Goal: Use online tool/utility: Use online tool/utility

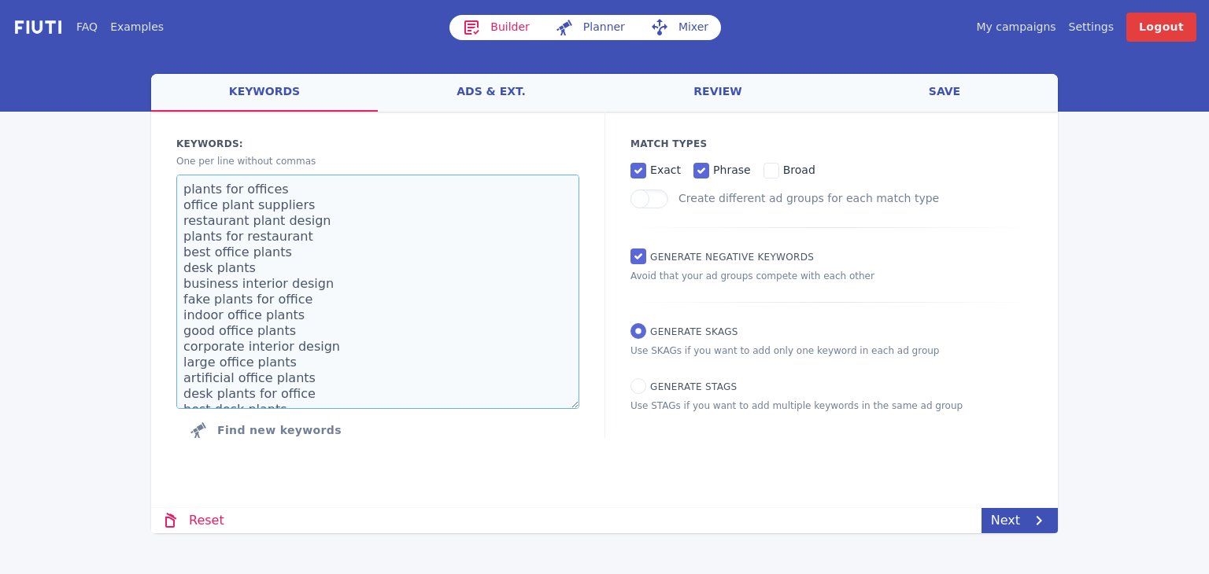
drag, startPoint x: 268, startPoint y: 397, endPoint x: 134, endPoint y: -17, distance: 436.0
click at [134, 0] on html "FAQ Examples Builder Planner Mixer My campaigns Price Settings Login Logout wel…" at bounding box center [604, 287] width 1209 height 574
paste textarea "[MEDICAL_DATA] [MEDICAL_DATA] near me [MEDICAL_DATA] cost [MEDICAL_DATA] prices…"
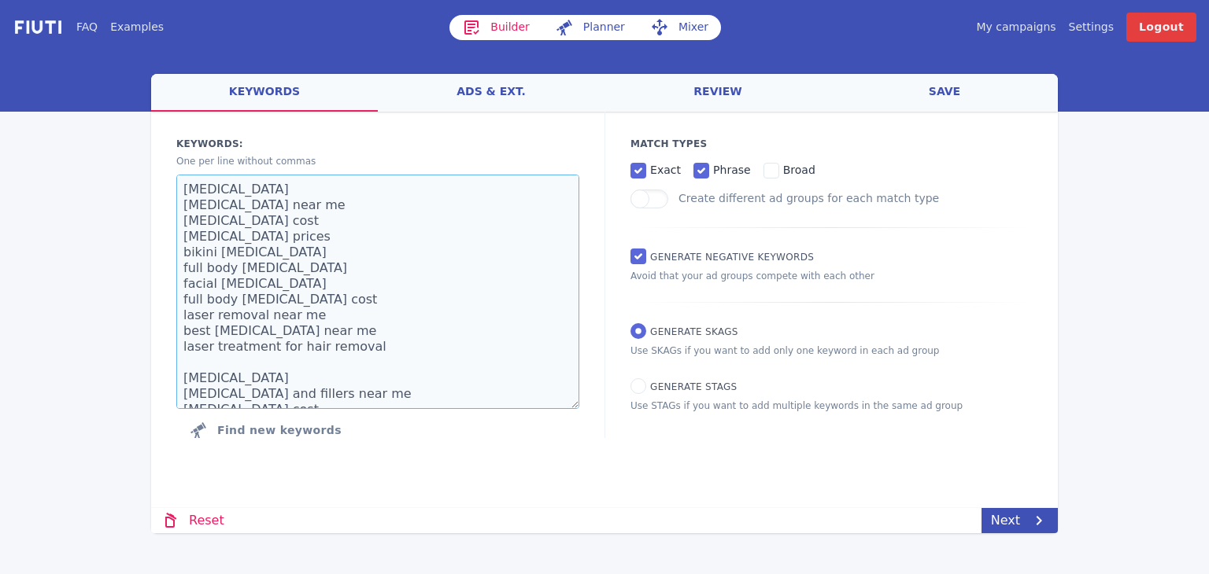
scroll to position [467, 0]
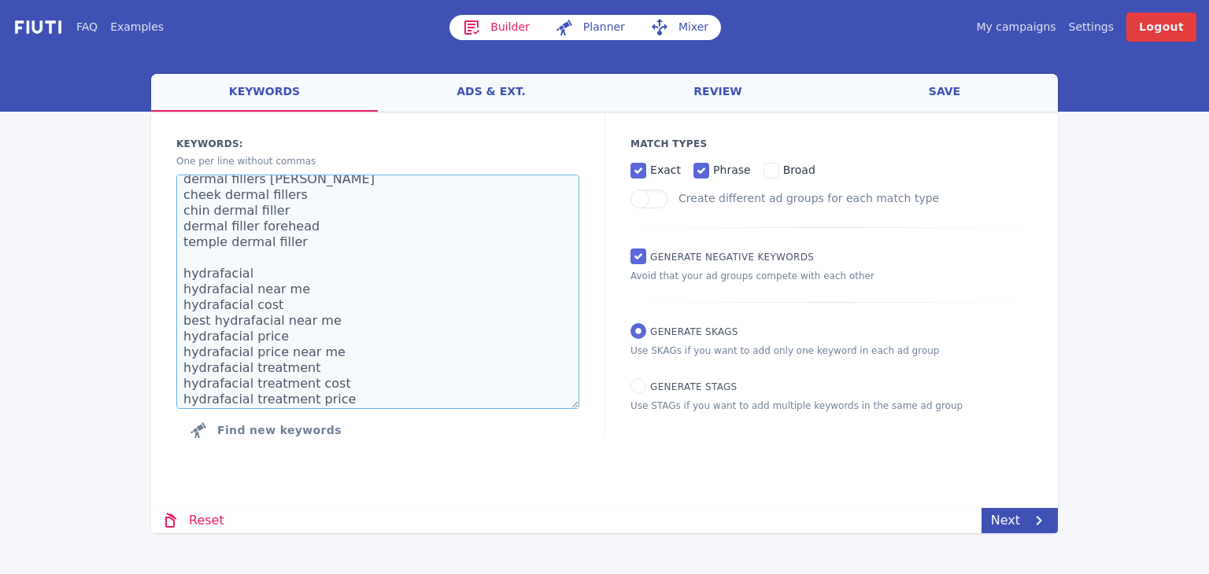
click at [293, 253] on textarea "[MEDICAL_DATA] [MEDICAL_DATA] near me [MEDICAL_DATA] cost [MEDICAL_DATA] prices…" at bounding box center [377, 292] width 403 height 235
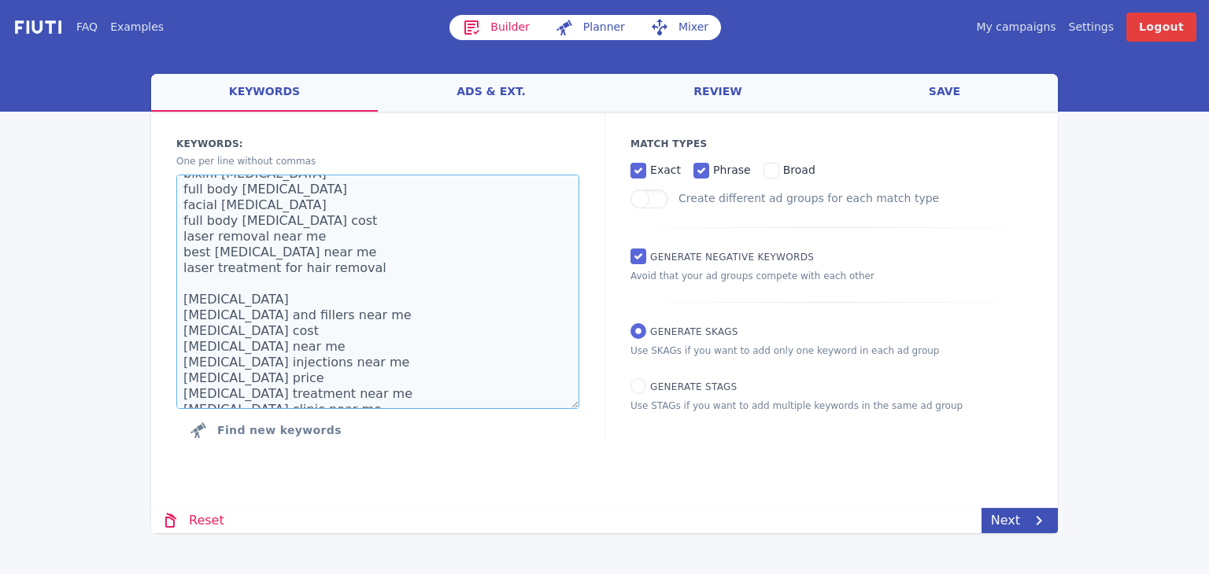
scroll to position [63, 0]
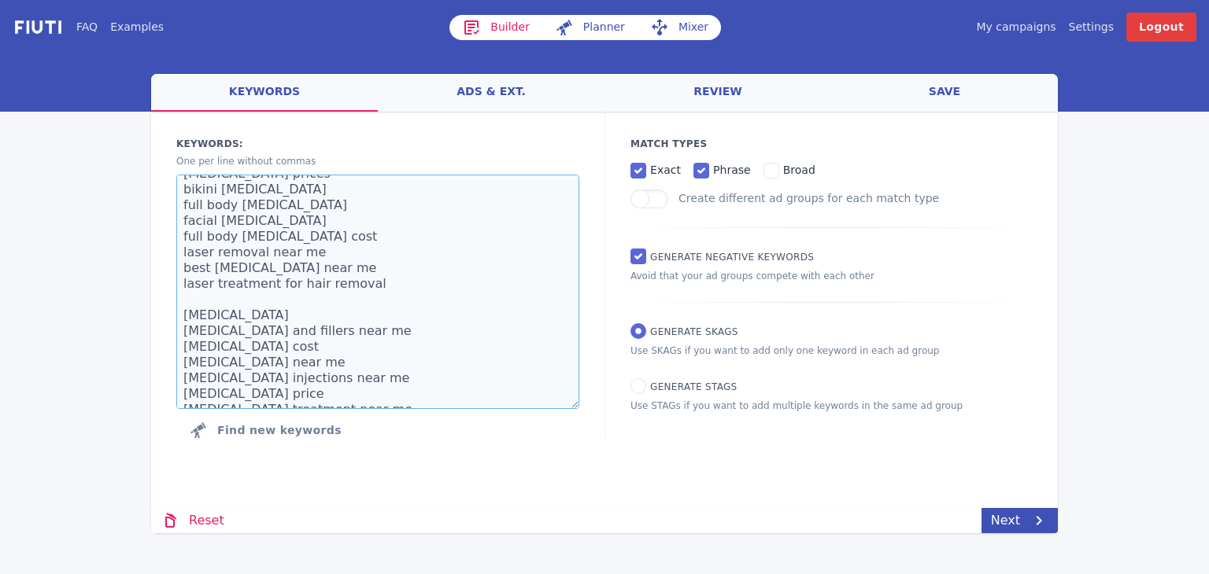
click at [230, 295] on textarea "[MEDICAL_DATA] [MEDICAL_DATA] near me [MEDICAL_DATA] cost [MEDICAL_DATA] prices…" at bounding box center [377, 292] width 403 height 235
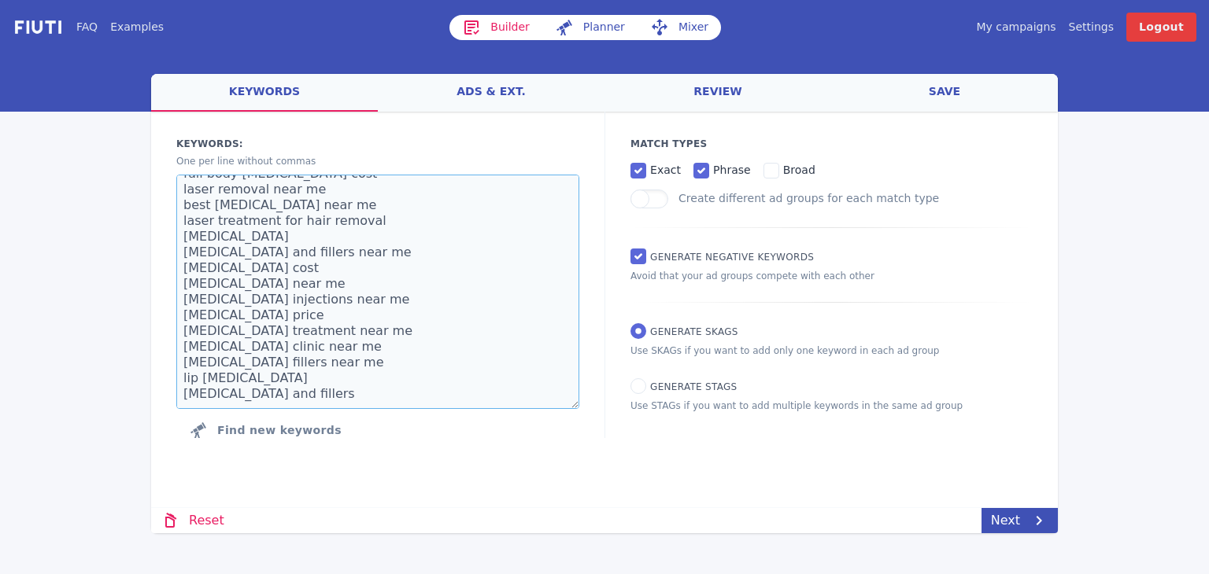
scroll to position [220, 0]
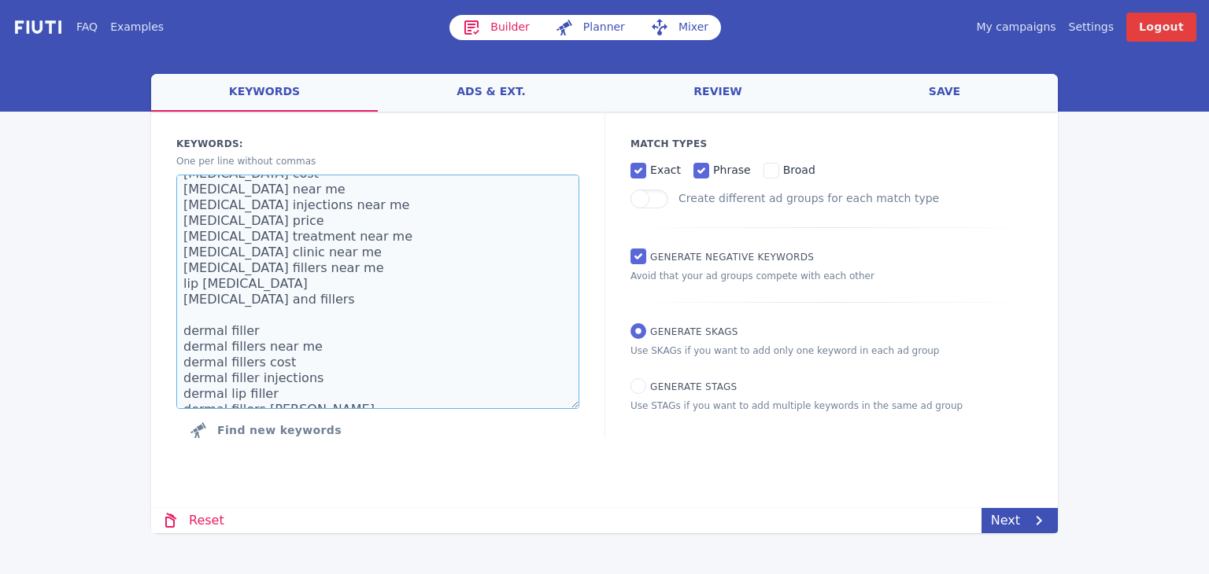
click at [262, 309] on textarea "[MEDICAL_DATA] [MEDICAL_DATA] near me [MEDICAL_DATA] cost [MEDICAL_DATA] prices…" at bounding box center [377, 292] width 403 height 235
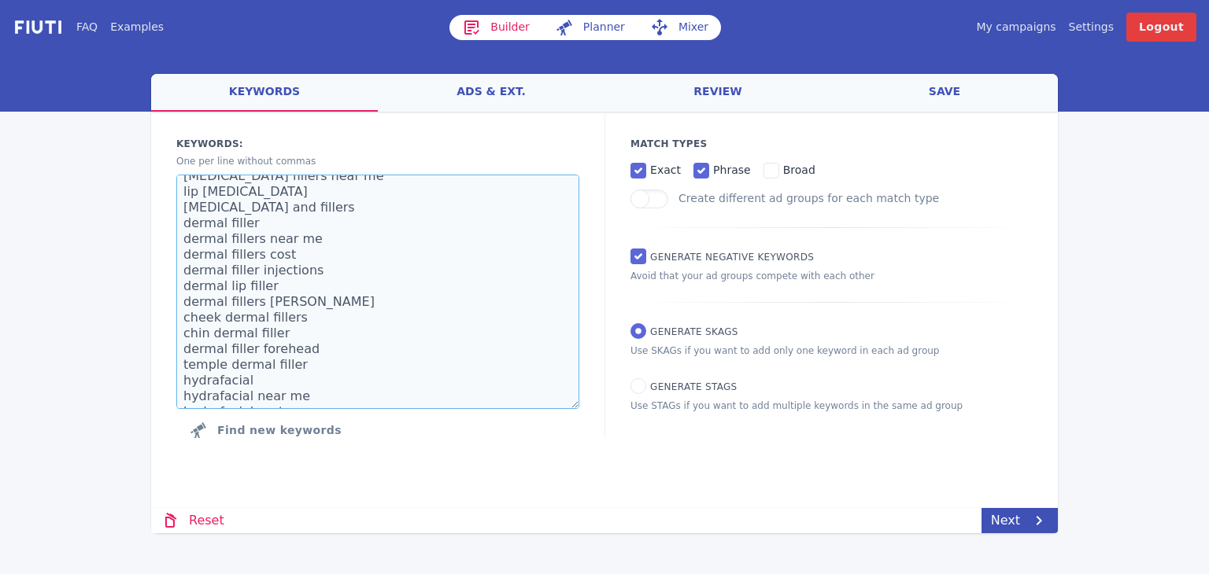
scroll to position [425, 0]
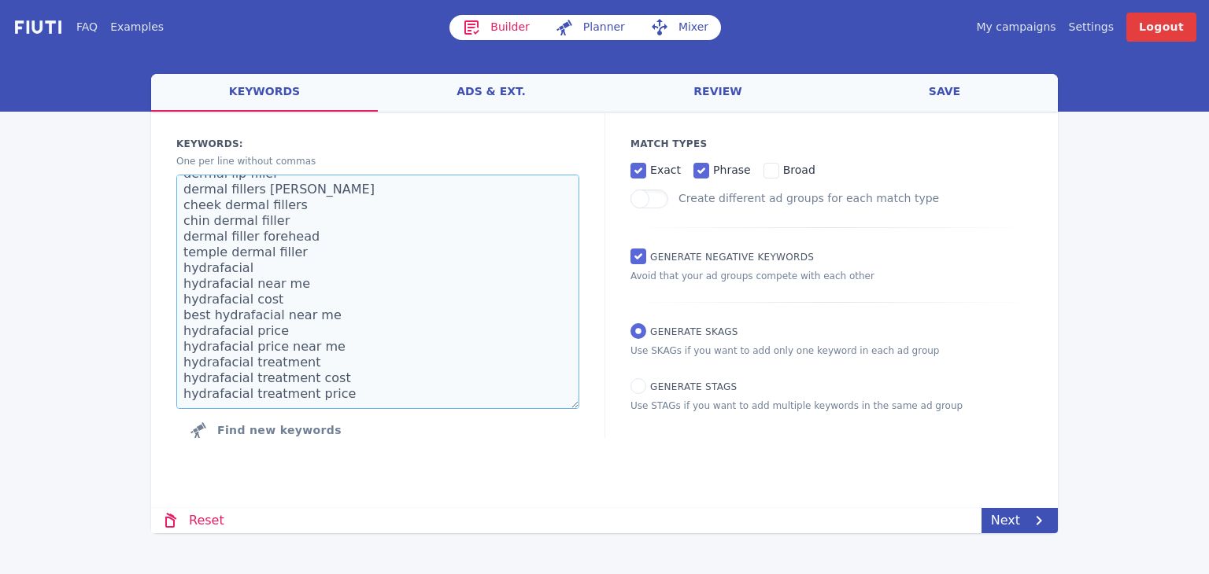
type textarea "[MEDICAL_DATA] [MEDICAL_DATA] near me [MEDICAL_DATA] cost [MEDICAL_DATA] prices…"
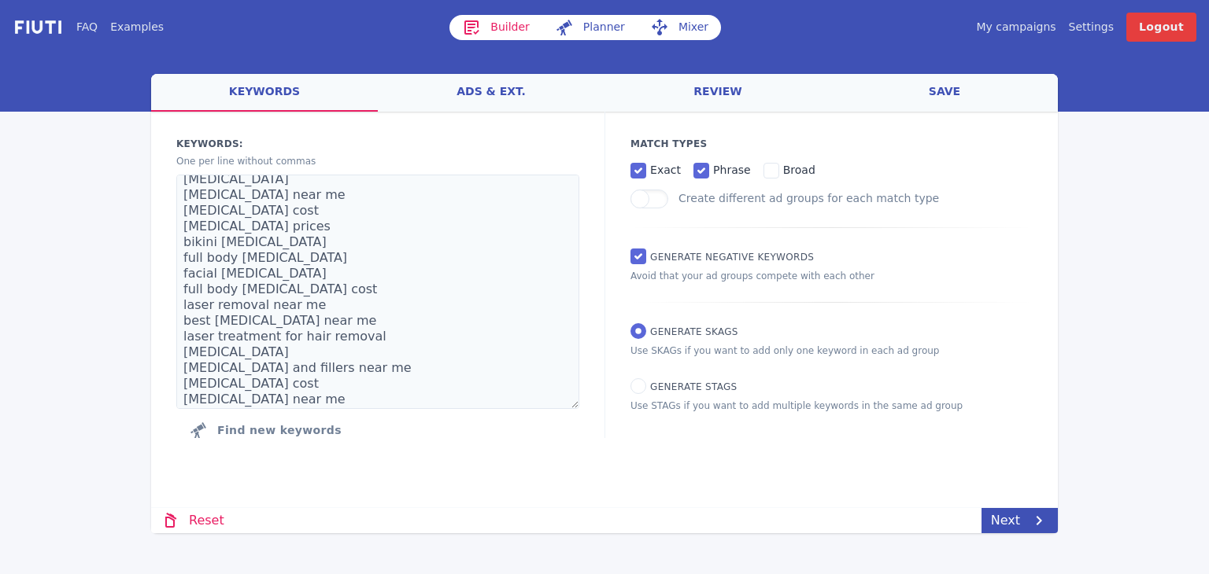
scroll to position [0, 0]
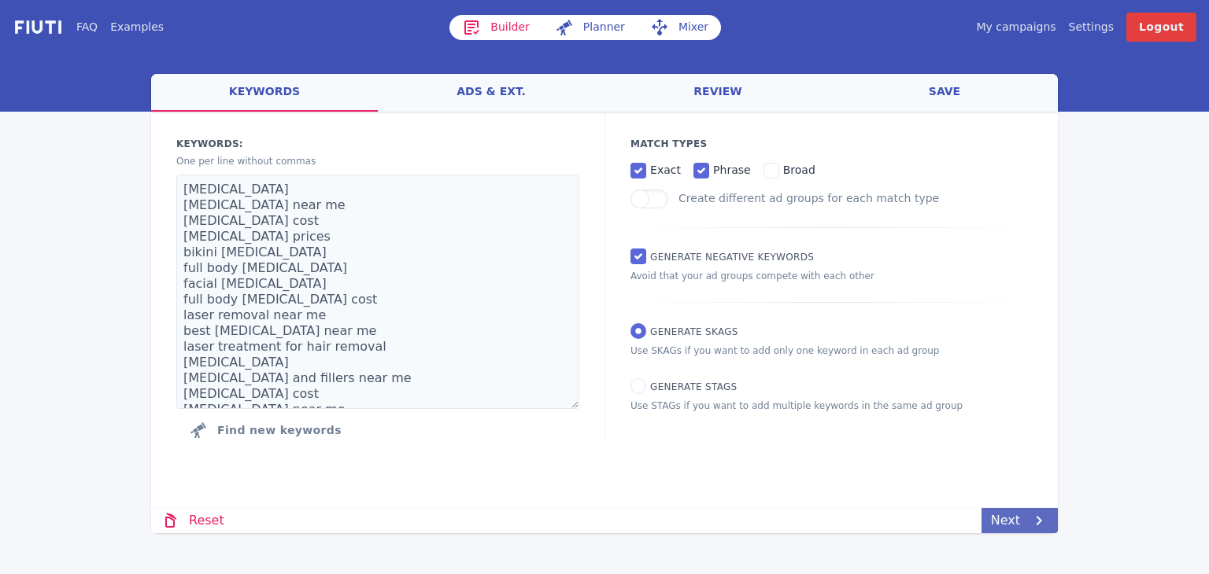
click at [1030, 520] on icon at bounding box center [1038, 521] width 19 height 19
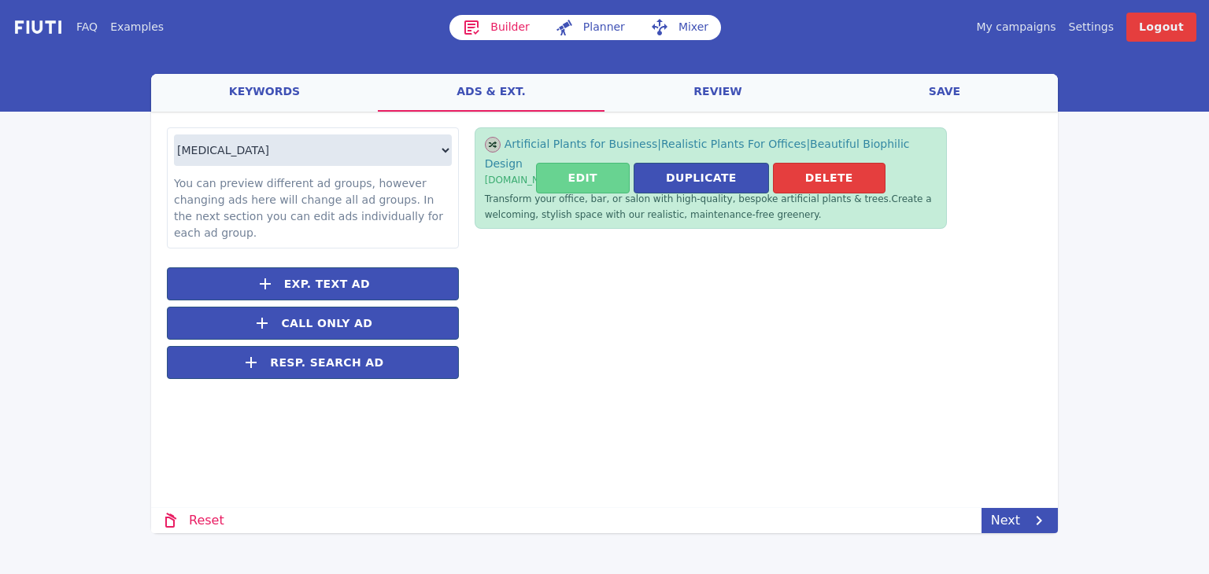
click at [563, 164] on button "Edit" at bounding box center [583, 178] width 94 height 31
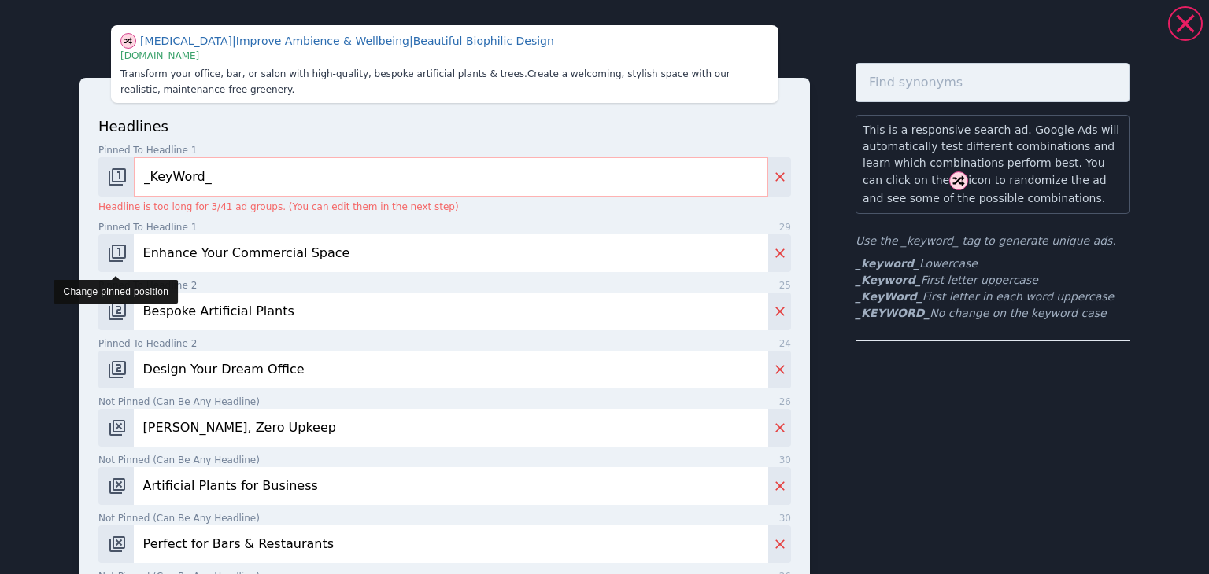
drag, startPoint x: 373, startPoint y: 253, endPoint x: 108, endPoint y: 251, distance: 265.2
click at [108, 251] on div "Enhance Your Commercial Space" at bounding box center [444, 254] width 692 height 38
type input "Experts In Skin Treatments"
click at [419, 321] on input "Bespoke Artificial Plants" at bounding box center [451, 312] width 634 height 38
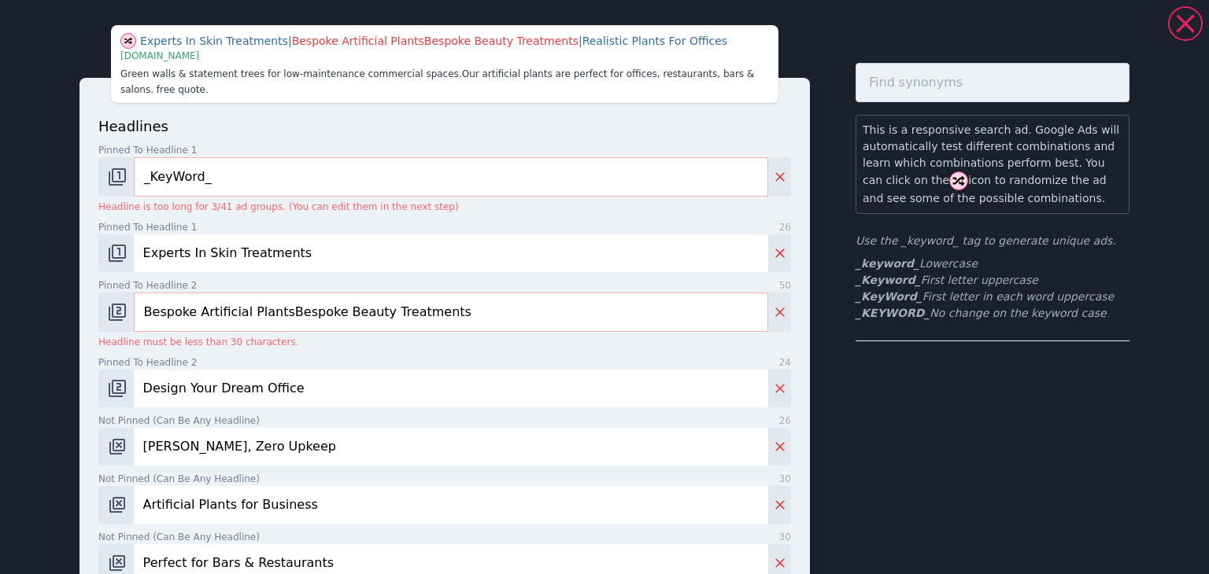
drag, startPoint x: 430, startPoint y: 300, endPoint x: 271, endPoint y: 308, distance: 159.2
click at [271, 308] on input "Bespoke Artificial PlantsBespoke Beauty Treatments" at bounding box center [451, 312] width 634 height 39
click at [263, 299] on input "Bespoke Artificial PlantsBespoke Beauty Treatments" at bounding box center [451, 312] width 634 height 39
drag, startPoint x: 268, startPoint y: 299, endPoint x: 111, endPoint y: 303, distance: 157.4
click at [111, 303] on div "Bespoke Artificial PlantsBespoke Beauty Treatments" at bounding box center [444, 312] width 692 height 39
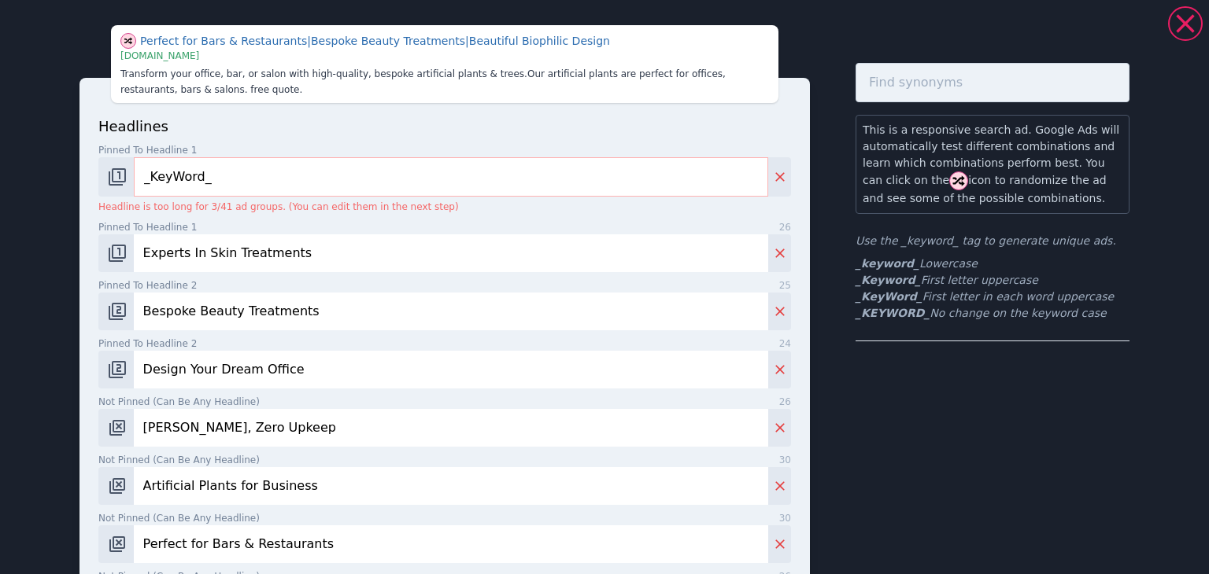
type input "Bespoke Beauty Treatments"
click at [428, 375] on input "Design Your Dream Office" at bounding box center [451, 370] width 634 height 38
drag, startPoint x: 318, startPoint y: 367, endPoint x: 79, endPoint y: 391, distance: 240.4
paste input "Bellissima Beauty & Aesthetics"
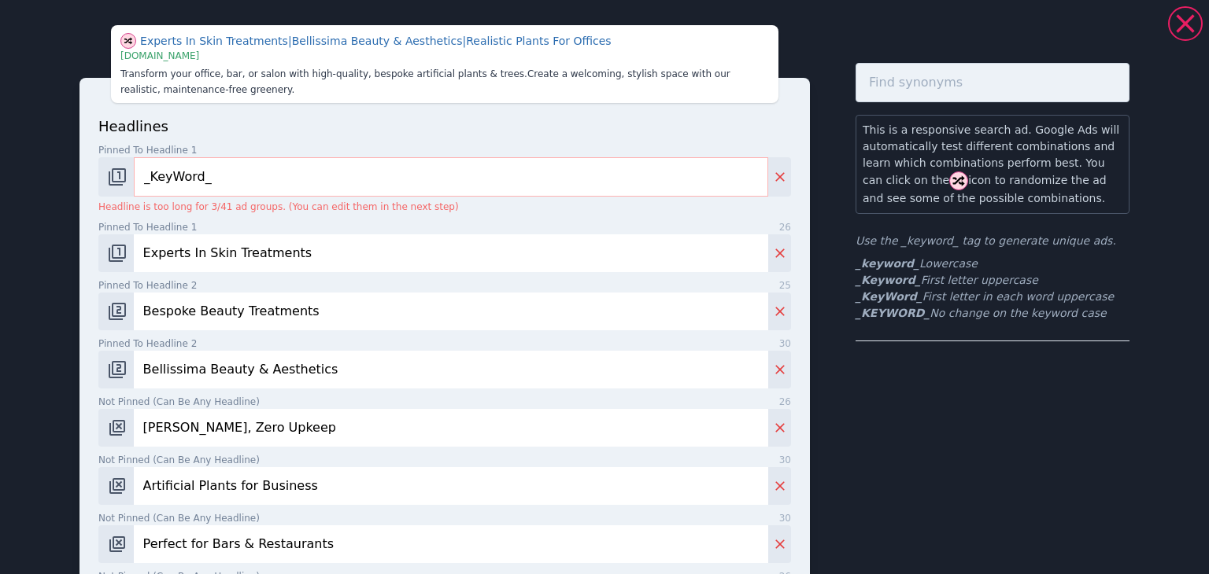
type input "Bellissima Beauty & Aesthetics"
click at [356, 427] on input "[PERSON_NAME], Zero Upkeep" at bounding box center [451, 428] width 634 height 38
drag, startPoint x: 334, startPoint y: 426, endPoint x: 79, endPoint y: 426, distance: 255.8
paste input "professional beauty treatments"
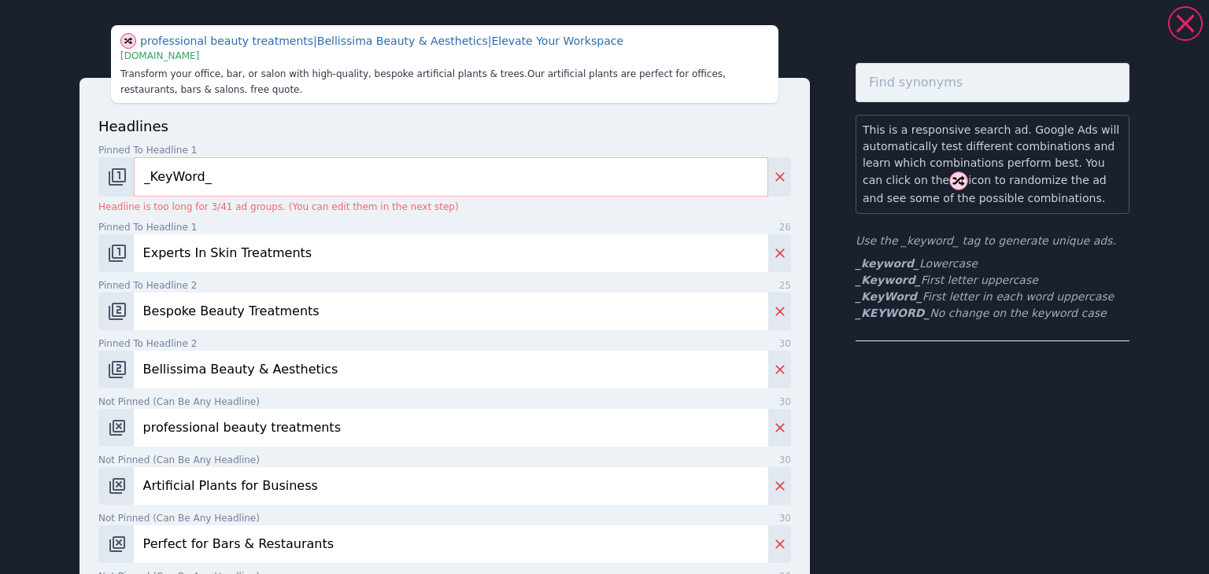
drag, startPoint x: 144, startPoint y: 427, endPoint x: 127, endPoint y: 429, distance: 16.6
click at [134, 429] on input "professional beauty treatments" at bounding box center [451, 428] width 634 height 38
drag, startPoint x: 213, startPoint y: 430, endPoint x: 172, endPoint y: 423, distance: 41.7
click at [212, 430] on input "Professional beauty treatments" at bounding box center [451, 428] width 634 height 38
click at [253, 429] on input "Professional Beauty treatments" at bounding box center [451, 428] width 634 height 38
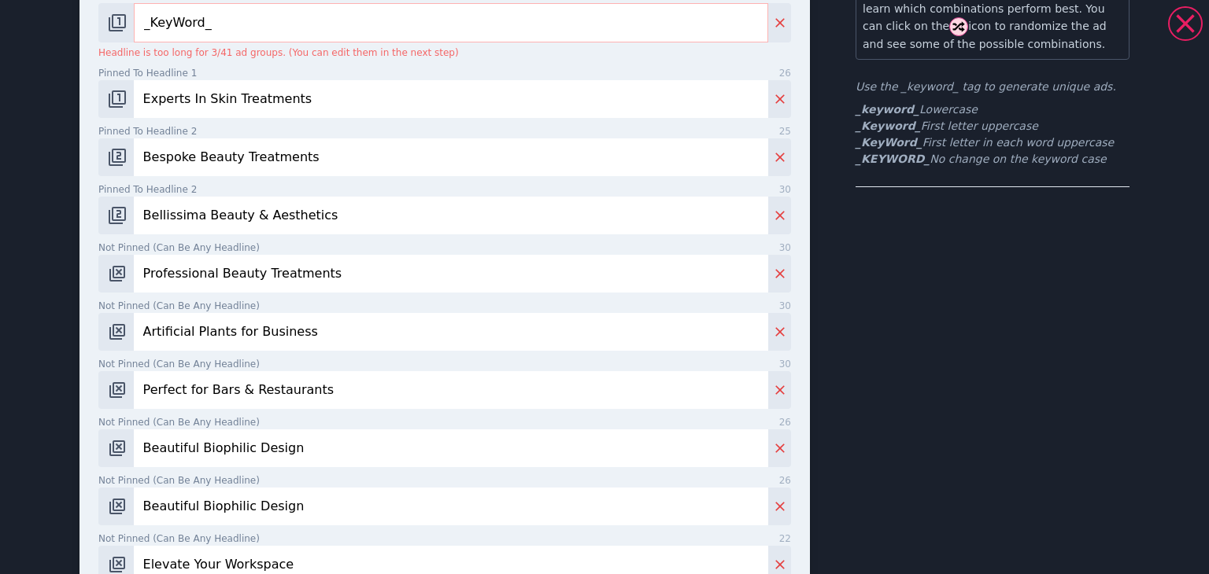
scroll to position [157, 0]
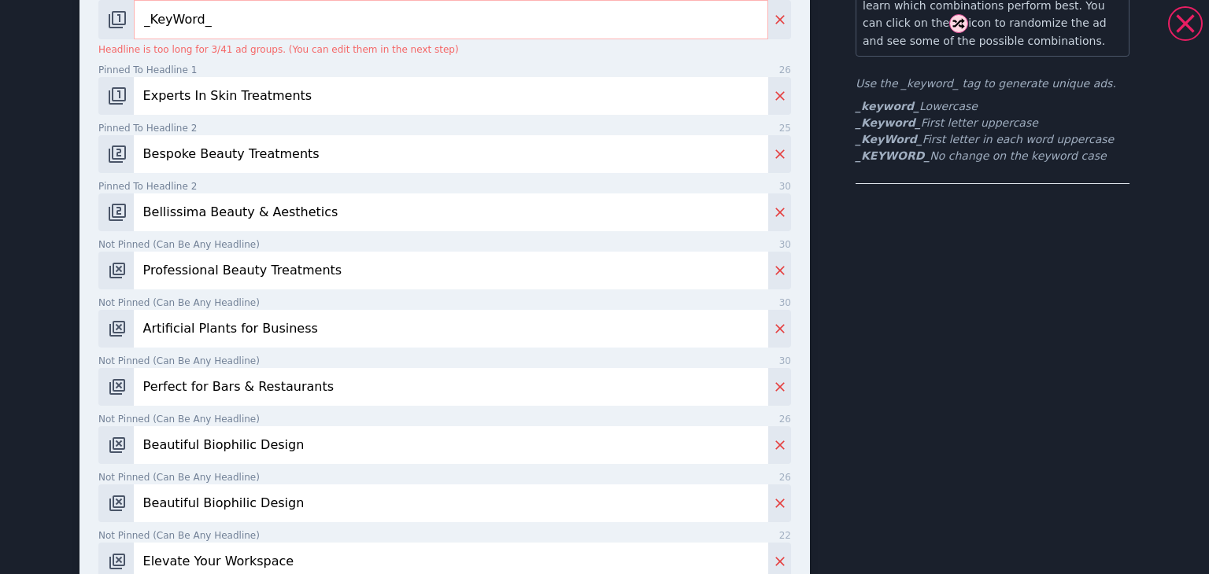
type input "Professional Beauty Treatments"
drag, startPoint x: 331, startPoint y: 323, endPoint x: 123, endPoint y: 338, distance: 208.3
click at [123, 338] on div "Artificial Plants for Business" at bounding box center [444, 329] width 692 height 38
type input "B"
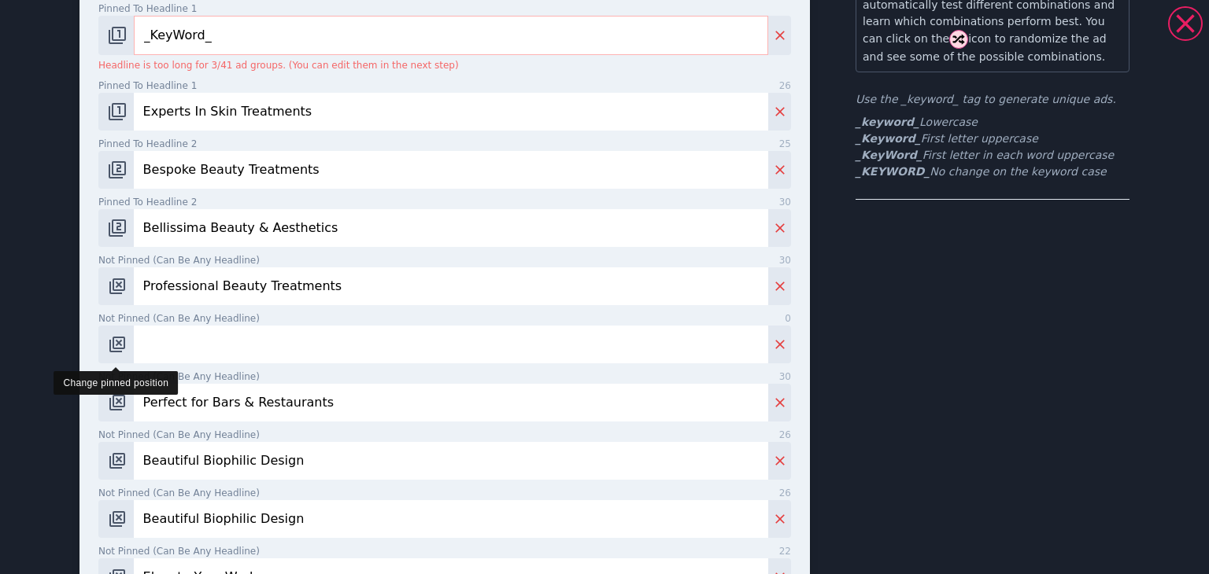
type input "B"
type input "Contact Us [DATE]"
drag, startPoint x: 191, startPoint y: 399, endPoint x: 0, endPoint y: 407, distance: 191.4
click at [0, 407] on div "Contact Us [DATE] | Professional Beauty Treatments | Perfect for Bars & Restaur…" at bounding box center [604, 287] width 1209 height 574
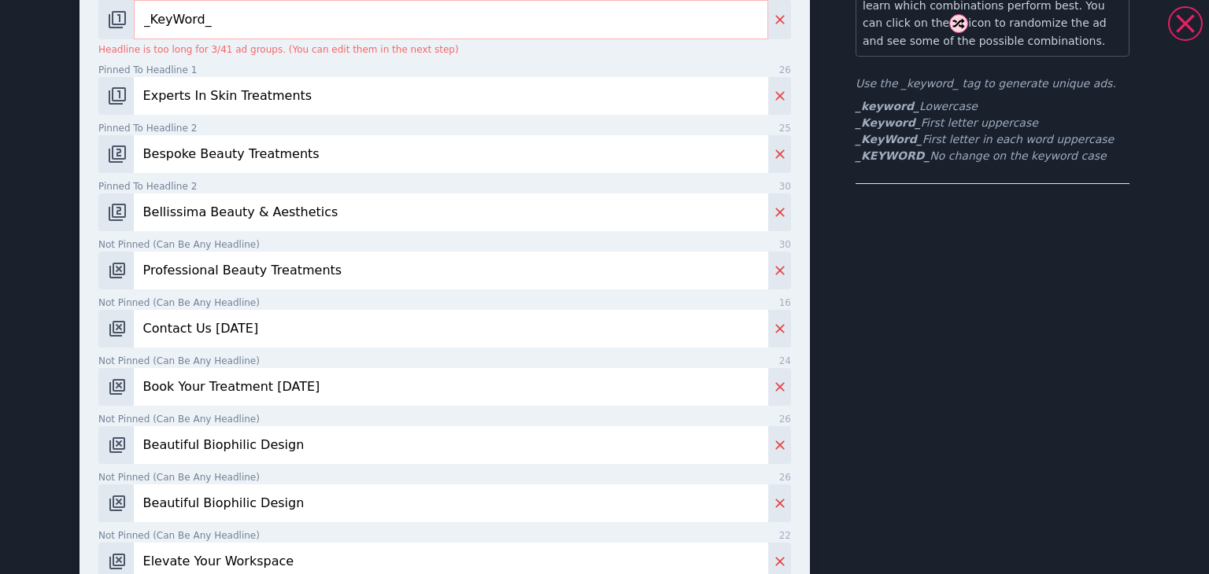
scroll to position [157, 0]
type input "Book Your Treatment [DATE]"
drag, startPoint x: 323, startPoint y: 451, endPoint x: 83, endPoint y: 453, distance: 239.2
click at [83, 453] on div "headlines Pinned to headline 1 9 _KeyWord_ Headline is too long for 3/41 ad gro…" at bounding box center [444, 498] width 730 height 1155
type input "Tailored Appointments"
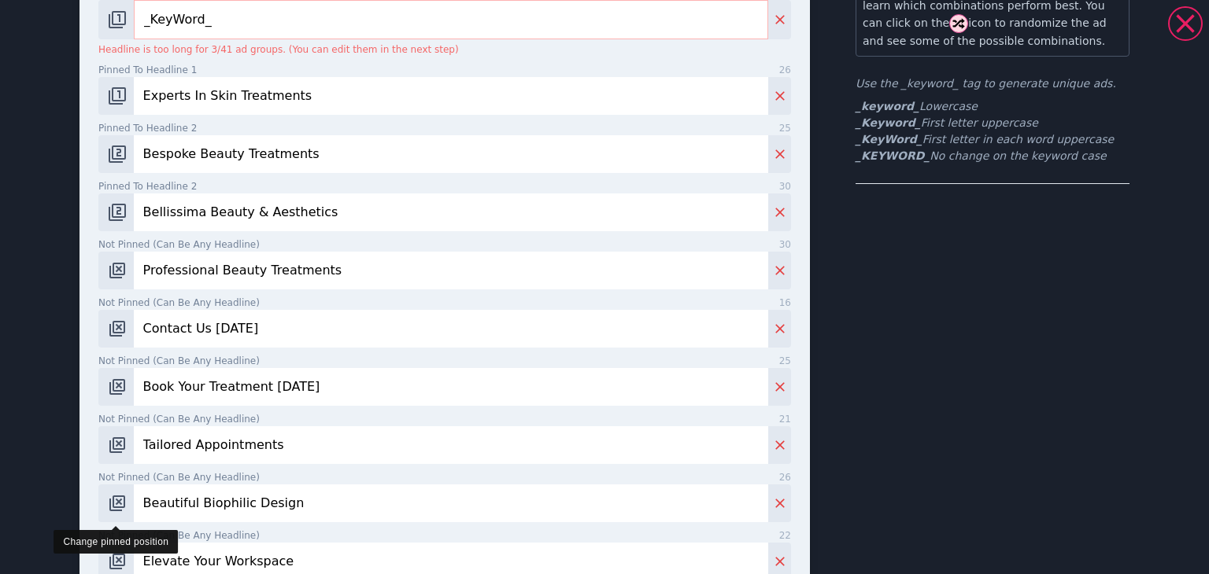
drag, startPoint x: 318, startPoint y: 504, endPoint x: 107, endPoint y: 512, distance: 211.1
click at [107, 512] on div "Beautiful Biophilic Design" at bounding box center [444, 504] width 692 height 38
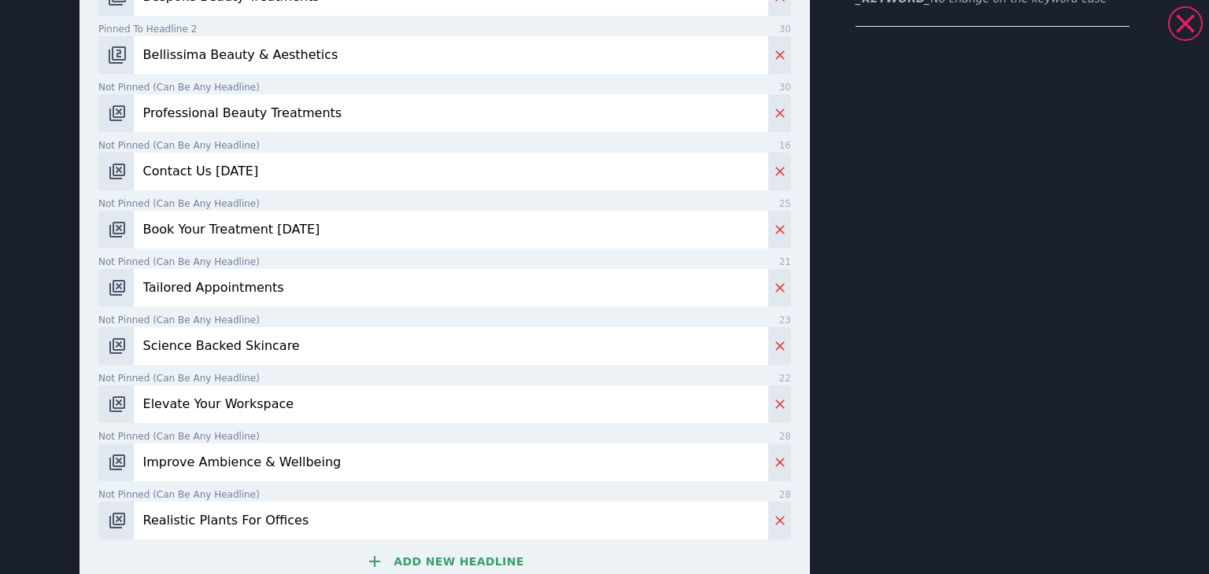
type input "Science Backed Skincare"
drag, startPoint x: 316, startPoint y: 401, endPoint x: 87, endPoint y: 415, distance: 230.2
click at [87, 415] on div "headlines Pinned to headline 1 9 _KeyWord_ Headline is too long for 3/41 ad gro…" at bounding box center [444, 340] width 730 height 1155
drag, startPoint x: 204, startPoint y: 404, endPoint x: 398, endPoint y: 396, distance: 194.6
click at [389, 404] on input "5 Star Rated Reviews" at bounding box center [451, 405] width 634 height 38
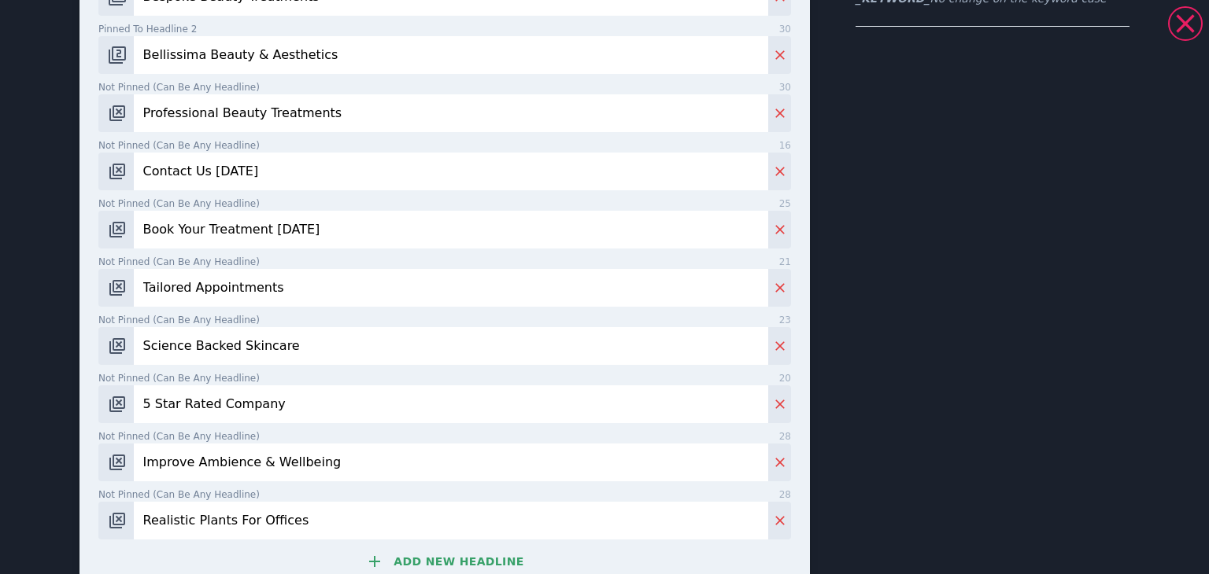
type input "5 Star Rated Company"
drag, startPoint x: 360, startPoint y: 444, endPoint x: 101, endPoint y: 451, distance: 259.8
click at [101, 451] on div "Improve Ambience & Wellbeing" at bounding box center [444, 463] width 692 height 38
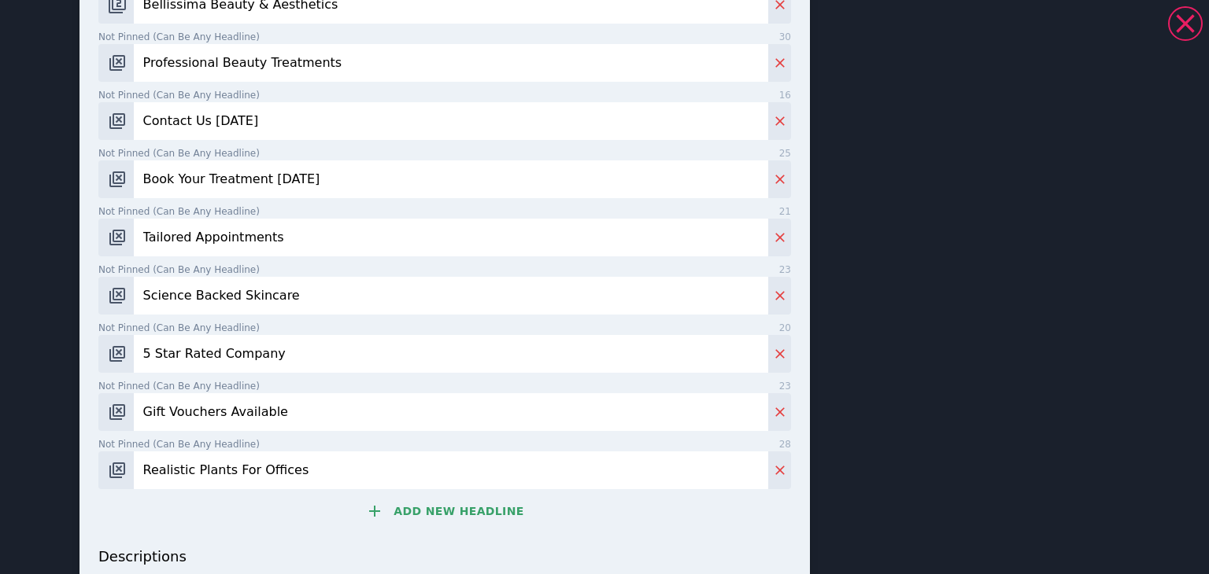
scroll to position [393, 0]
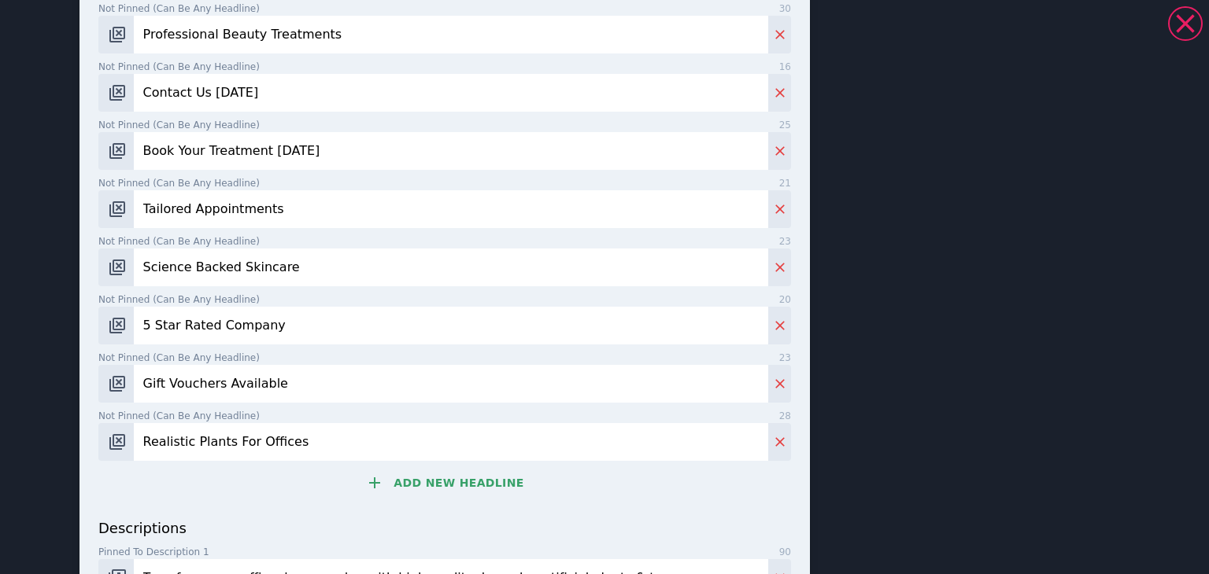
type input "Gift Vouchers Available"
drag, startPoint x: 29, startPoint y: 436, endPoint x: 9, endPoint y: 438, distance: 19.7
click at [10, 437] on div "Gift Vouchers Available | Bespoke Beauty Treatments | Realistic Plants For Offi…" at bounding box center [604, 287] width 1209 height 574
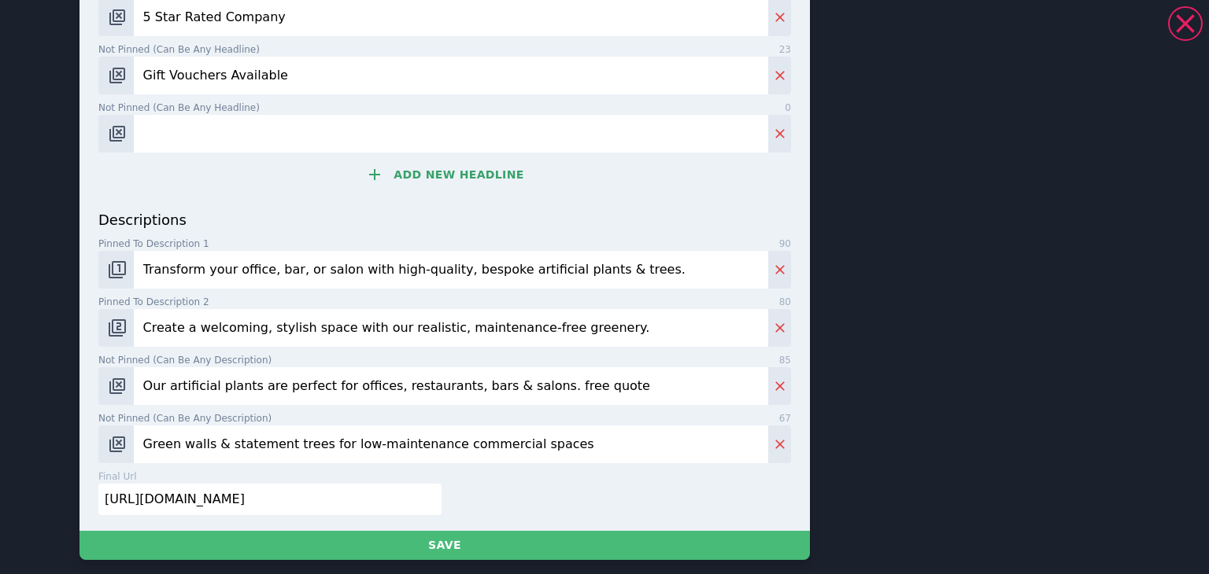
scroll to position [708, 0]
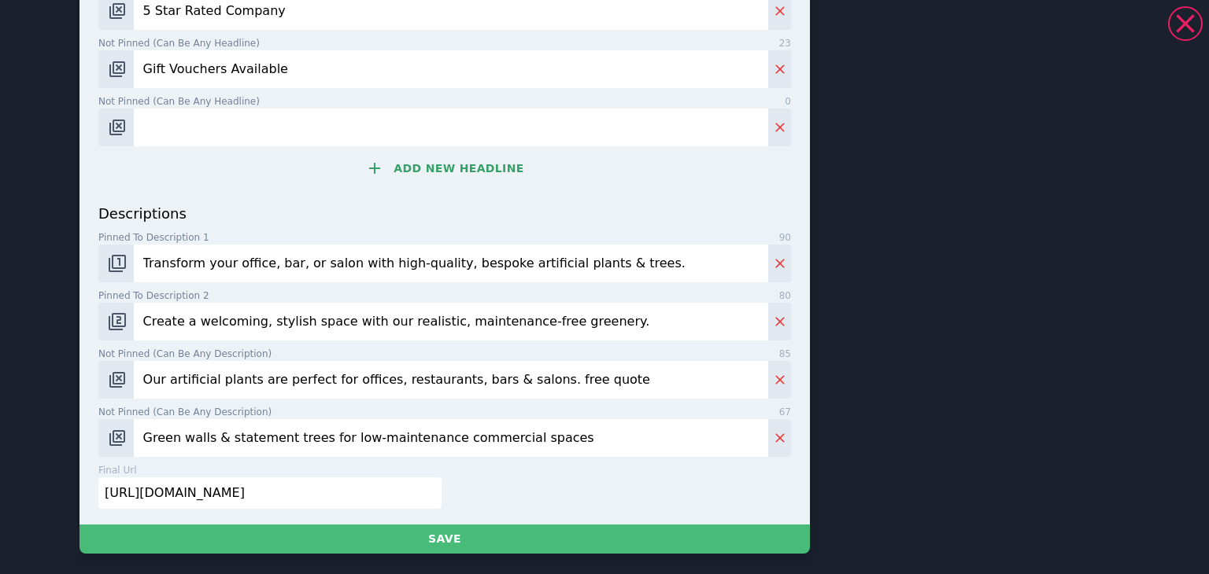
paste input "Rediscover Your Confidence"
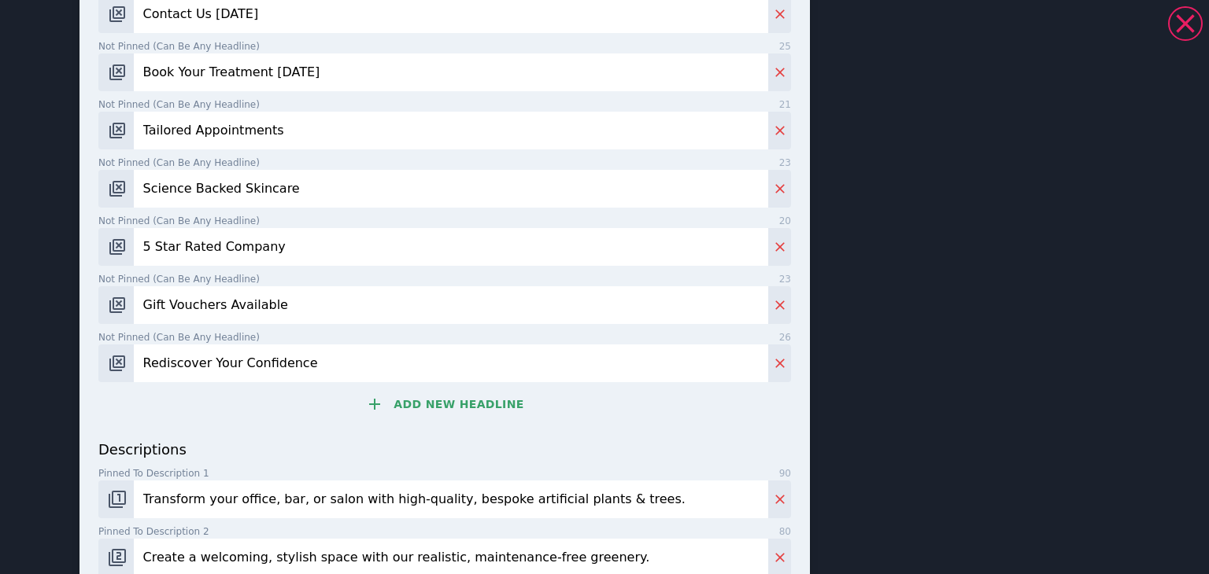
scroll to position [315, 0]
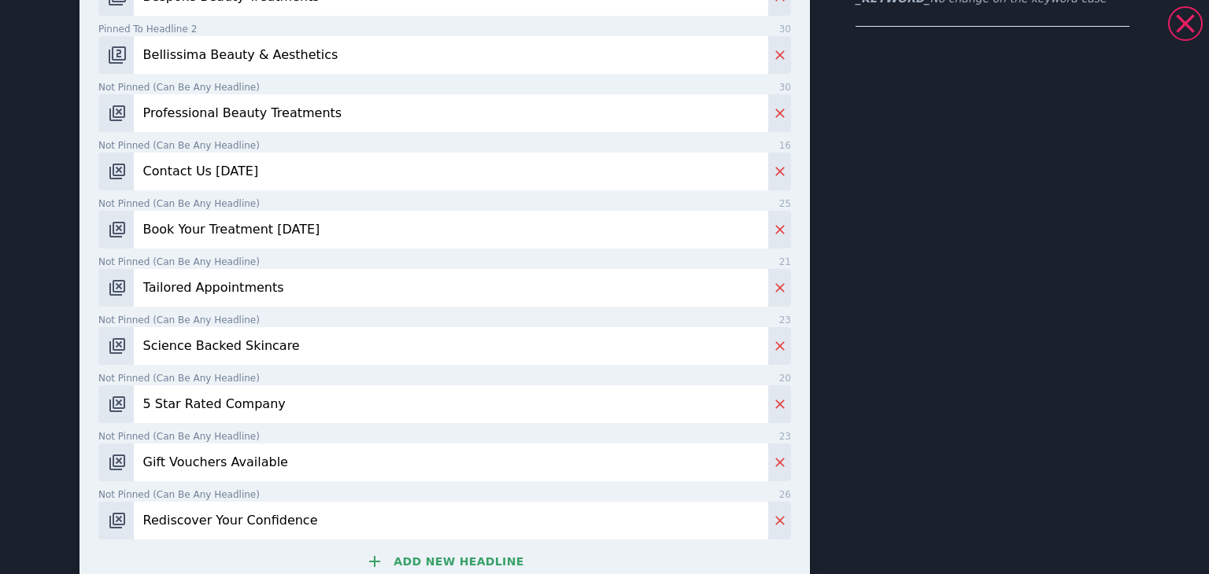
type input "Rediscover Your Confidence"
drag, startPoint x: 270, startPoint y: 153, endPoint x: 96, endPoint y: 164, distance: 174.3
click at [101, 158] on div "Contact Us [DATE]" at bounding box center [444, 172] width 692 height 38
paste input "Rediscover Your Confidence"
type input "Rediscover Your Confidence"
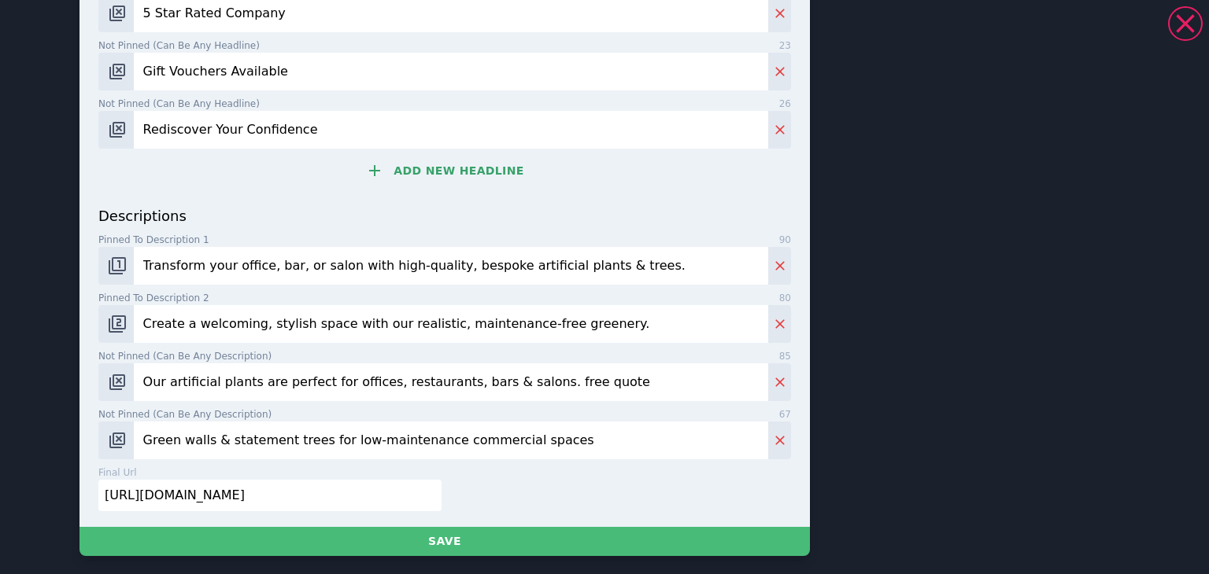
scroll to position [708, 0]
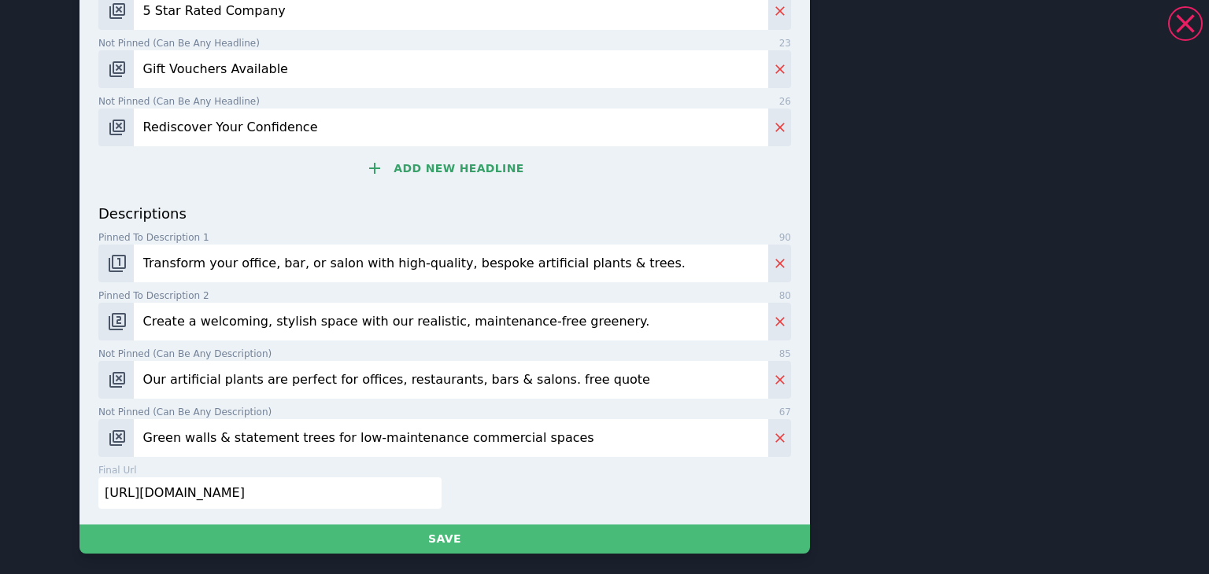
click at [284, 246] on input "Transform your office, bar, or salon with high-quality, bespoke artificial plan…" at bounding box center [451, 264] width 634 height 38
paste input "Achieve your desired results with our bespoke, medical-grade skin treatments. W…"
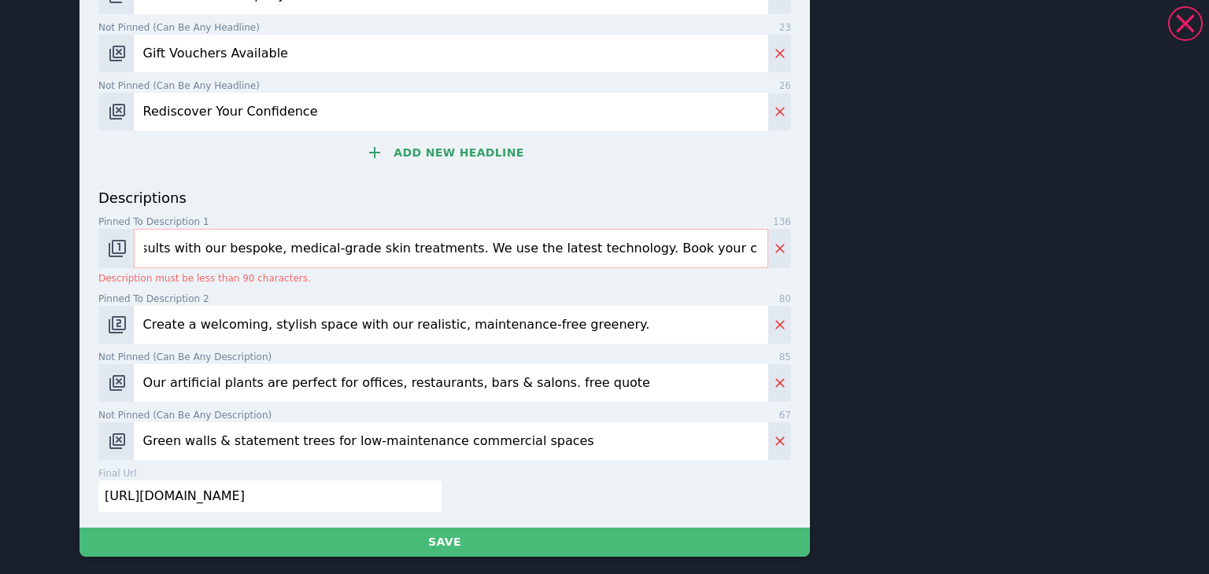
click at [464, 249] on input "Achieve your desired results with our bespoke, medical-grade skin treatments. W…" at bounding box center [451, 248] width 634 height 39
drag, startPoint x: 388, startPoint y: 246, endPoint x: 0, endPoint y: 252, distance: 388.0
click at [0, 252] on div "[MEDICAL_DATA] | Professional Beauty Treatments | 5 Star Rated Company | [DOMAI…" at bounding box center [604, 287] width 1209 height 574
click at [271, 251] on input "Achieve your desired results with our bespoke, medical-grade skin treatments. W…" at bounding box center [451, 248] width 634 height 39
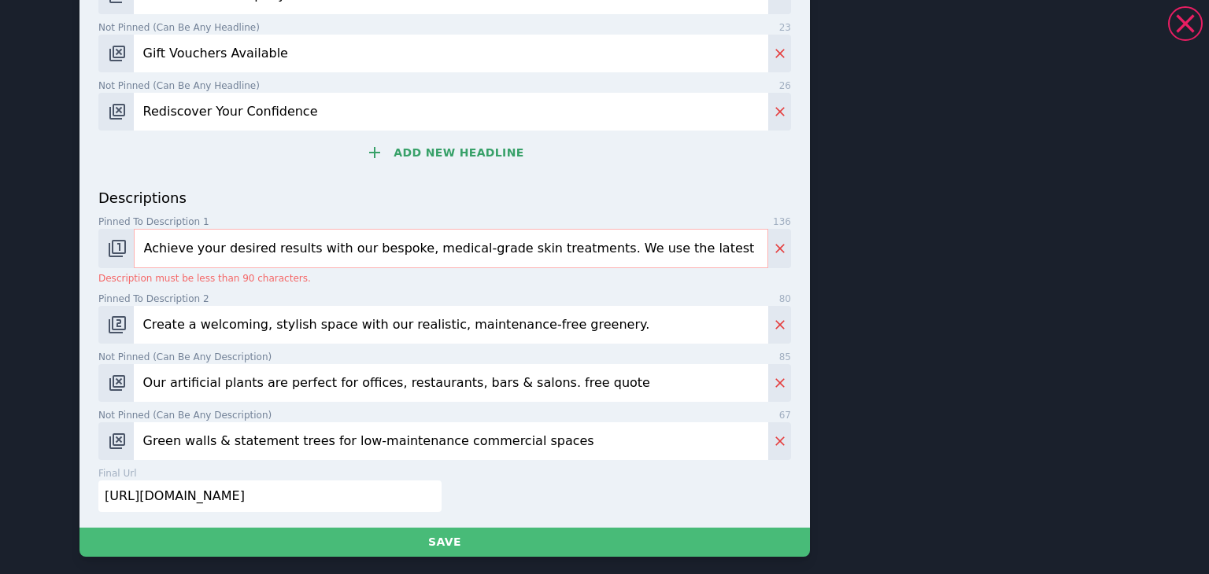
drag, startPoint x: 408, startPoint y: 249, endPoint x: 67, endPoint y: 247, distance: 340.7
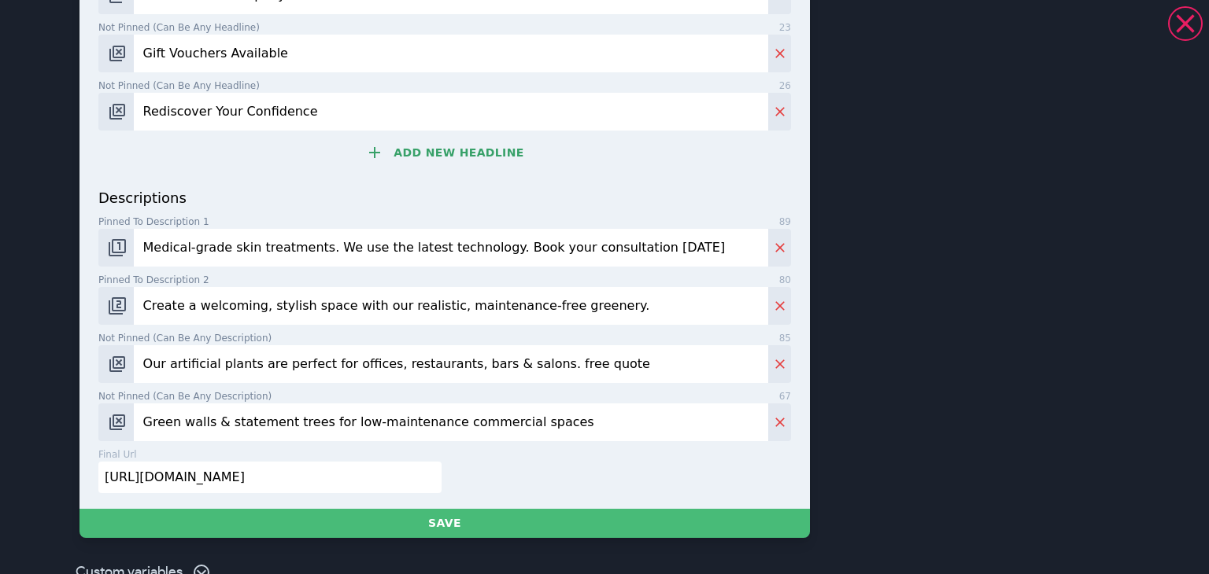
click at [705, 237] on input "Medical-grade skin treatments. We use the latest technology. Book your consulta…" at bounding box center [451, 248] width 634 height 38
type input "Medical-grade skin treatments. We use the latest technology. Book your consulta…"
click at [658, 314] on input "Create a welcoming, stylish space with our realistic, maintenance-free greenery." at bounding box center [451, 306] width 634 height 38
drag, startPoint x: 453, startPoint y: 300, endPoint x: 24, endPoint y: 325, distance: 430.4
click at [23, 325] on div "[MEDICAL_DATA] | Tailored Appointments | Gift Vouchers Available | [DOMAIN_NAME…" at bounding box center [604, 287] width 1209 height 574
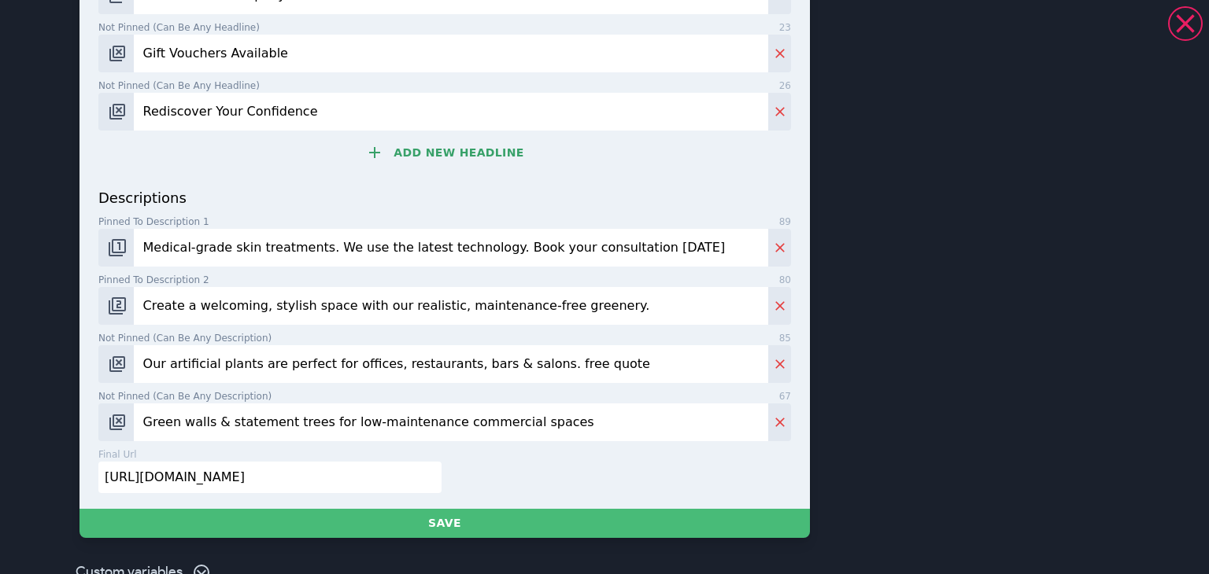
paste input "Our highly trained experts offer a full spectrum of advanced skin, injectable, …"
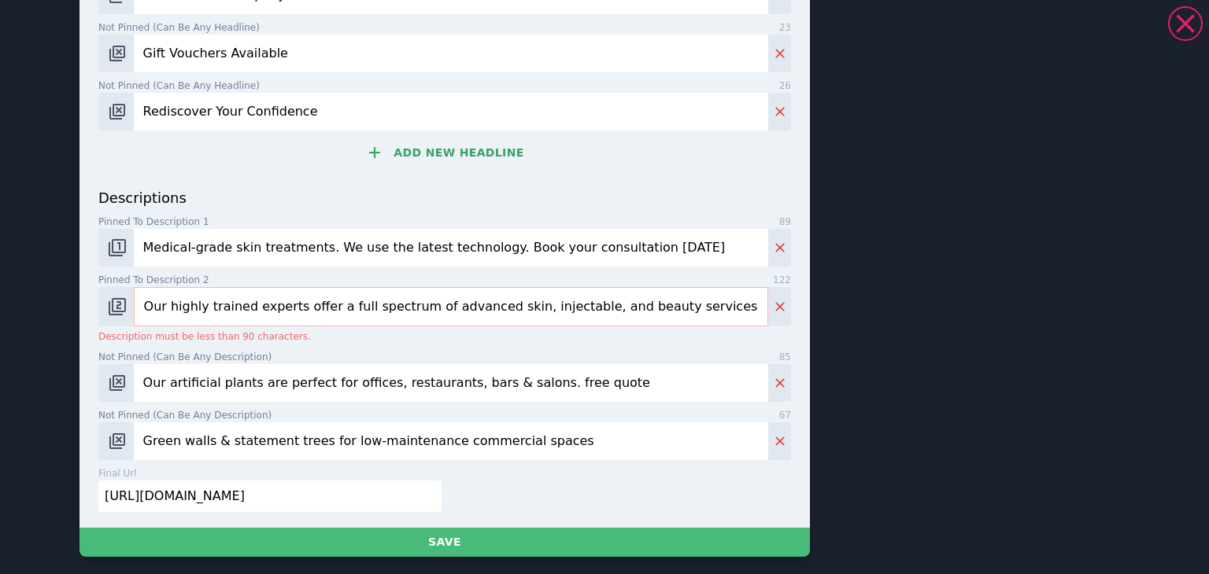
drag, startPoint x: 340, startPoint y: 307, endPoint x: 78, endPoint y: 329, distance: 263.0
click at [332, 310] on input "Our highly trained experts offer a full spectrum of advanced skin, injectable, …" at bounding box center [451, 306] width 634 height 39
drag, startPoint x: 696, startPoint y: 303, endPoint x: 915, endPoint y: 301, distance: 218.8
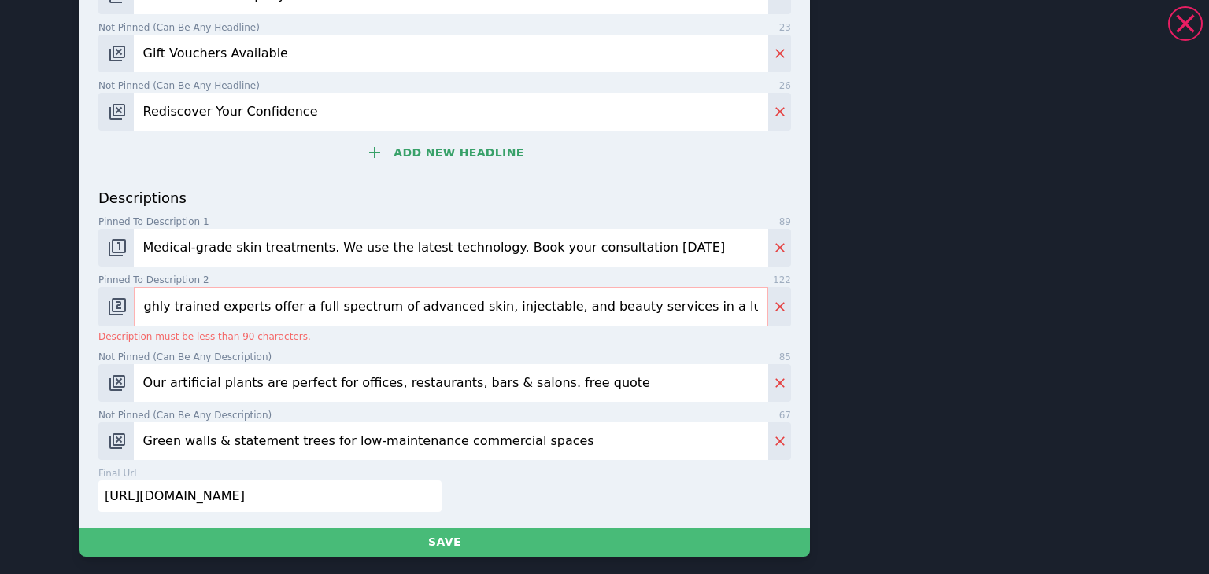
drag, startPoint x: 397, startPoint y: 309, endPoint x: 327, endPoint y: 317, distance: 70.5
click at [327, 317] on input "Our highly trained experts offer a full spectrum of advanced skin, injectable, …" at bounding box center [451, 306] width 634 height 39
drag, startPoint x: 574, startPoint y: 306, endPoint x: 552, endPoint y: 289, distance: 27.4
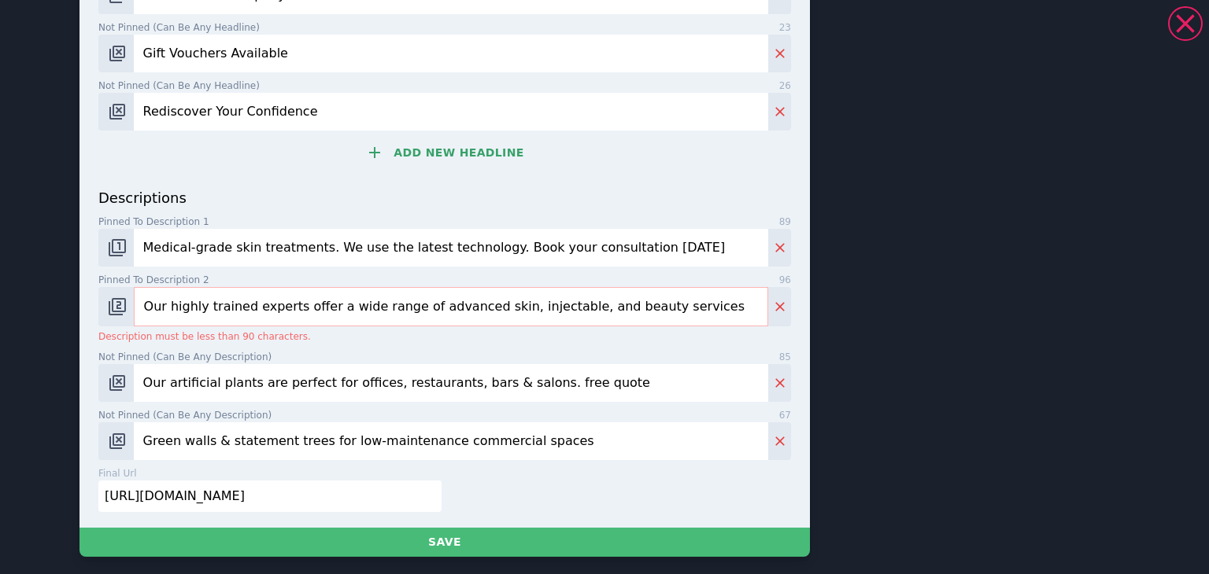
click at [554, 294] on input "Our highly trained experts offer a wide range of advanced skin, injectable, and…" at bounding box center [451, 306] width 634 height 39
drag, startPoint x: 387, startPoint y: 309, endPoint x: 91, endPoint y: 313, distance: 295.9
click at [98, 313] on div "Our highly trained experts offer a wide range of advanced skin, injectable, & b…" at bounding box center [444, 306] width 692 height 39
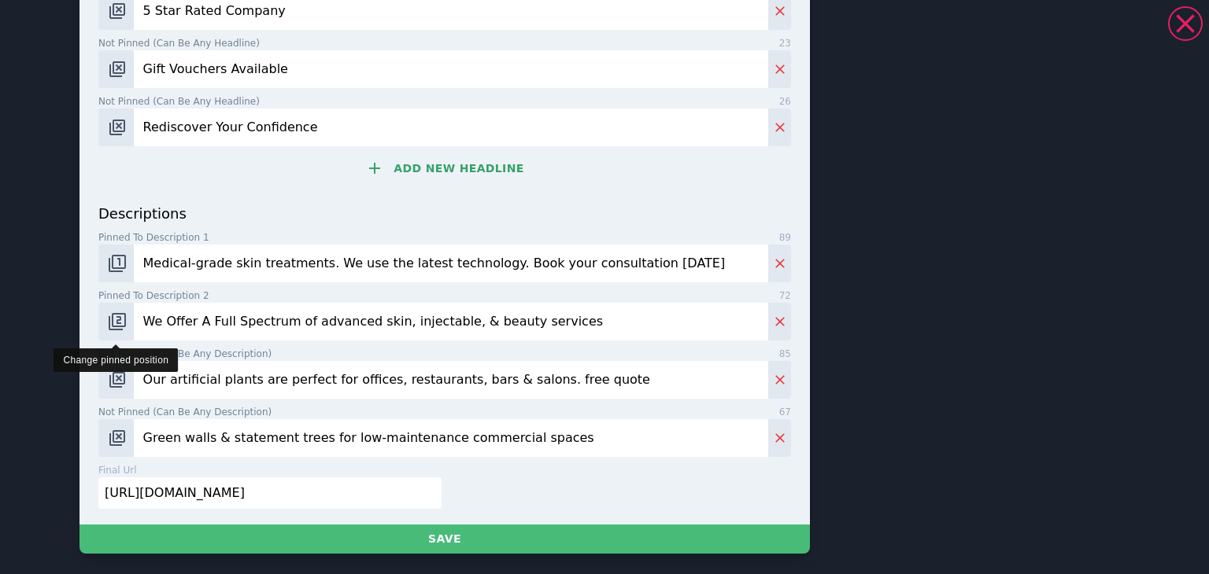
scroll to position [724, 0]
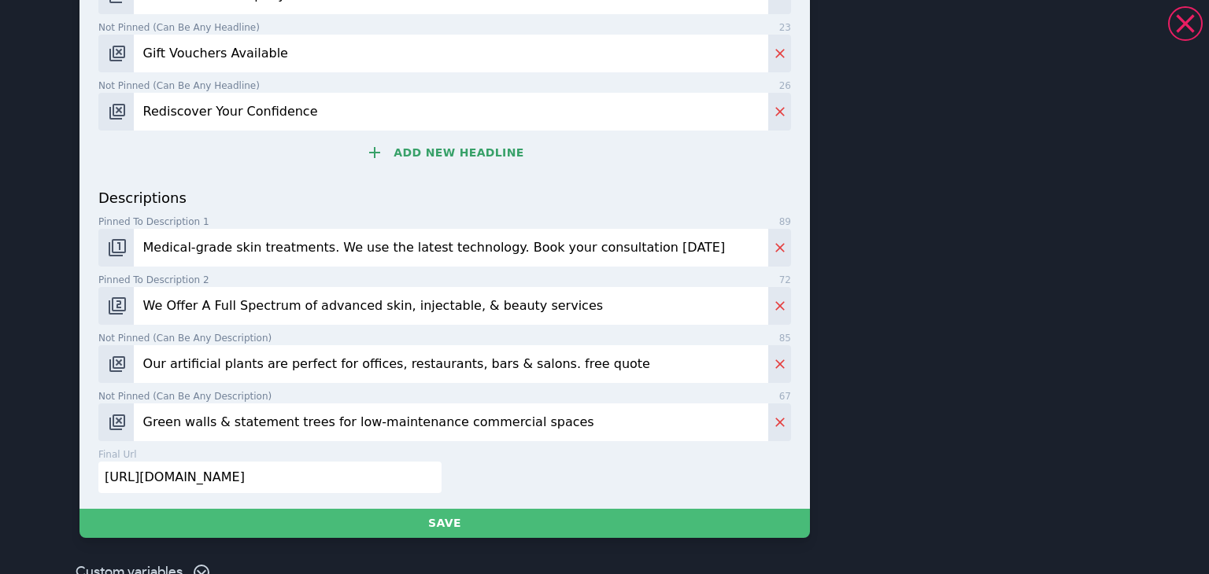
type input "We Offer A Full Spectrum of advanced skin, injectable, & beauty services"
drag, startPoint x: 608, startPoint y: 359, endPoint x: 88, endPoint y: 369, distance: 519.5
paste input "experts offer advanced skin, injectable, and beauty services in a luxurious set…"
type input "Our experts offer advanced skin, injectable, and beauty services in a luxurious…"
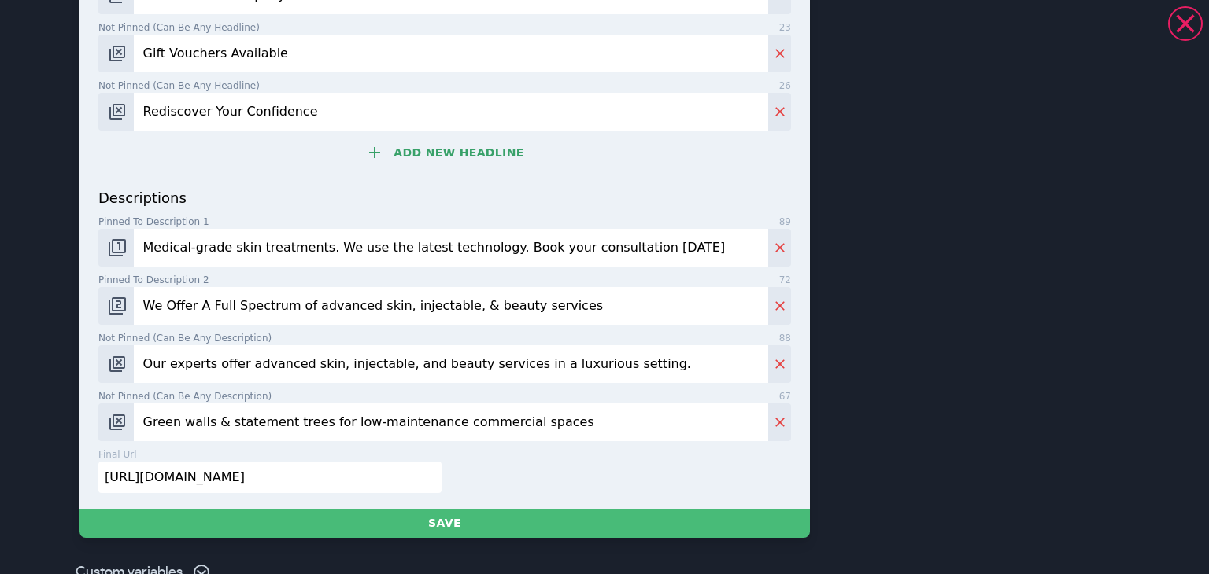
drag, startPoint x: 553, startPoint y: 413, endPoint x: 76, endPoint y: 426, distance: 477.0
paste input "Experience luxury and advanced care. We enhance your natural beauty and confide…"
type input "Experience luxury and advanced care. We enhance your natural beauty and confide…"
